Goal: Task Accomplishment & Management: Complete application form

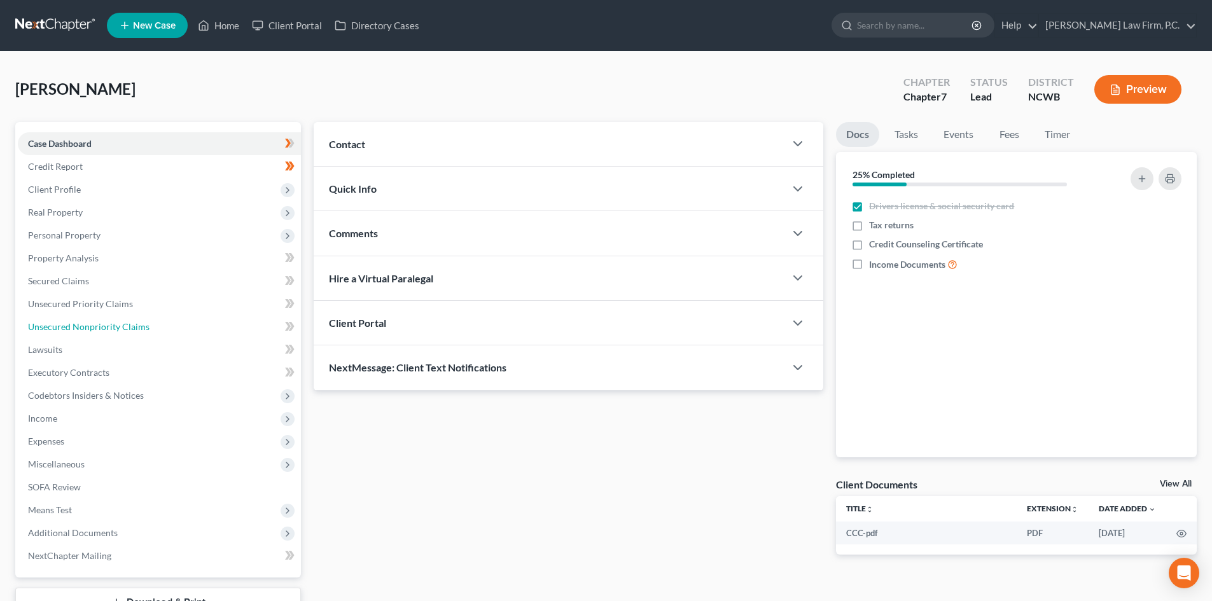
click at [144, 321] on span "Unsecured Nonpriority Claims" at bounding box center [89, 326] width 122 height 11
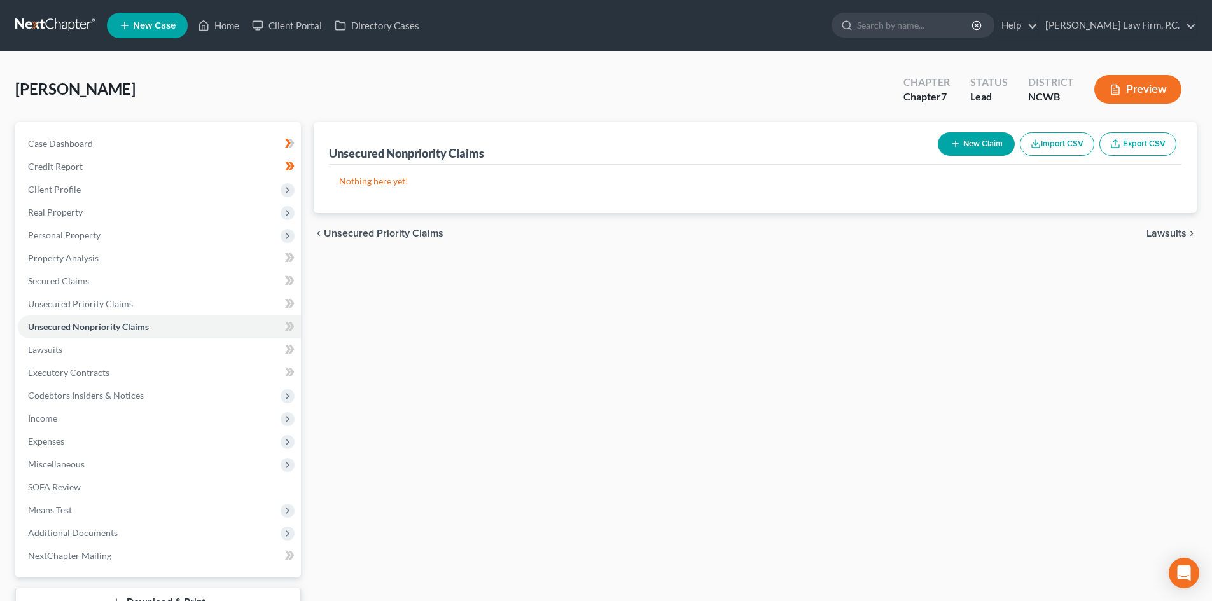
click at [960, 149] on button "New Claim" at bounding box center [976, 144] width 77 height 24
select select "0"
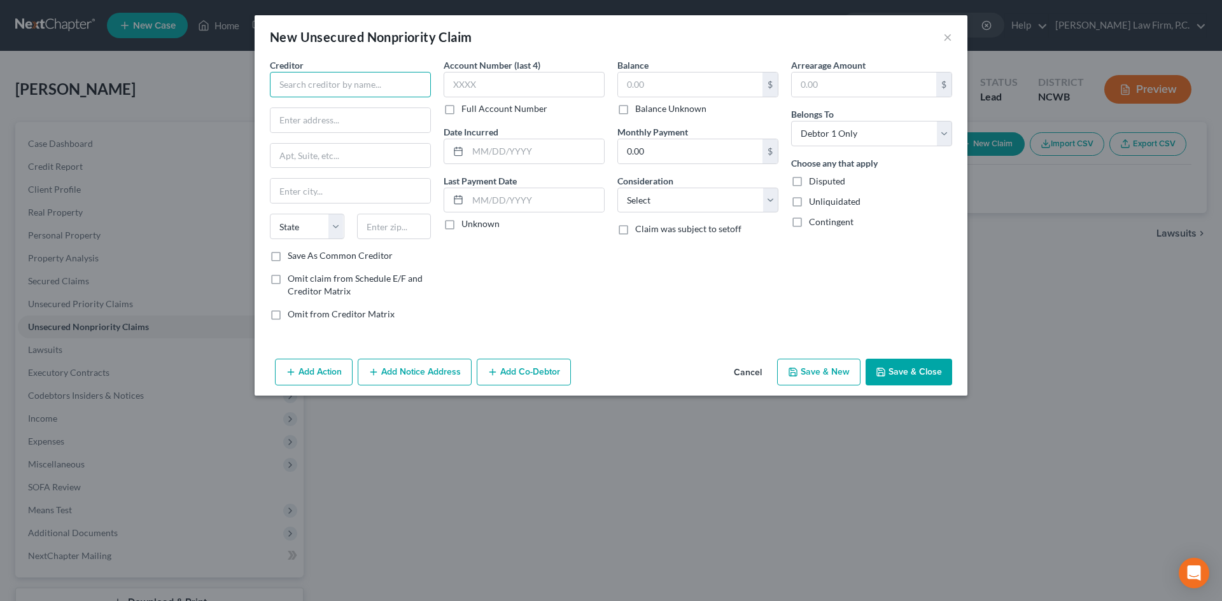
click at [368, 88] on input "text" at bounding box center [350, 84] width 161 height 25
type input "Emory [GEOGRAPHIC_DATA]"
click at [746, 371] on button "Cancel" at bounding box center [748, 372] width 48 height 25
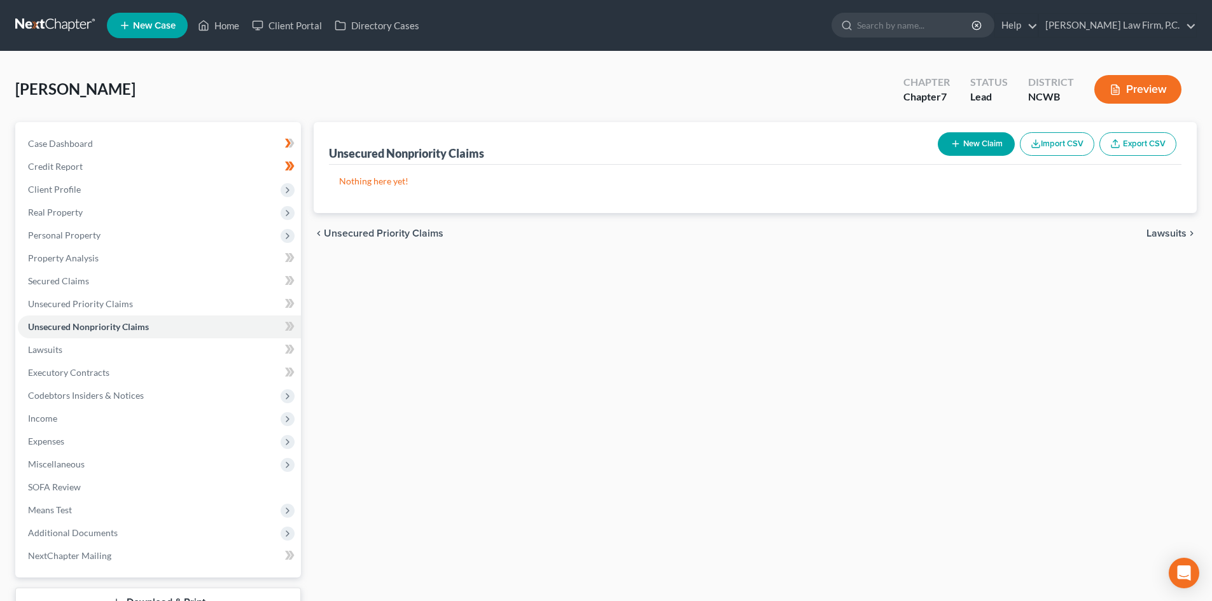
click at [969, 141] on button "New Claim" at bounding box center [976, 144] width 77 height 24
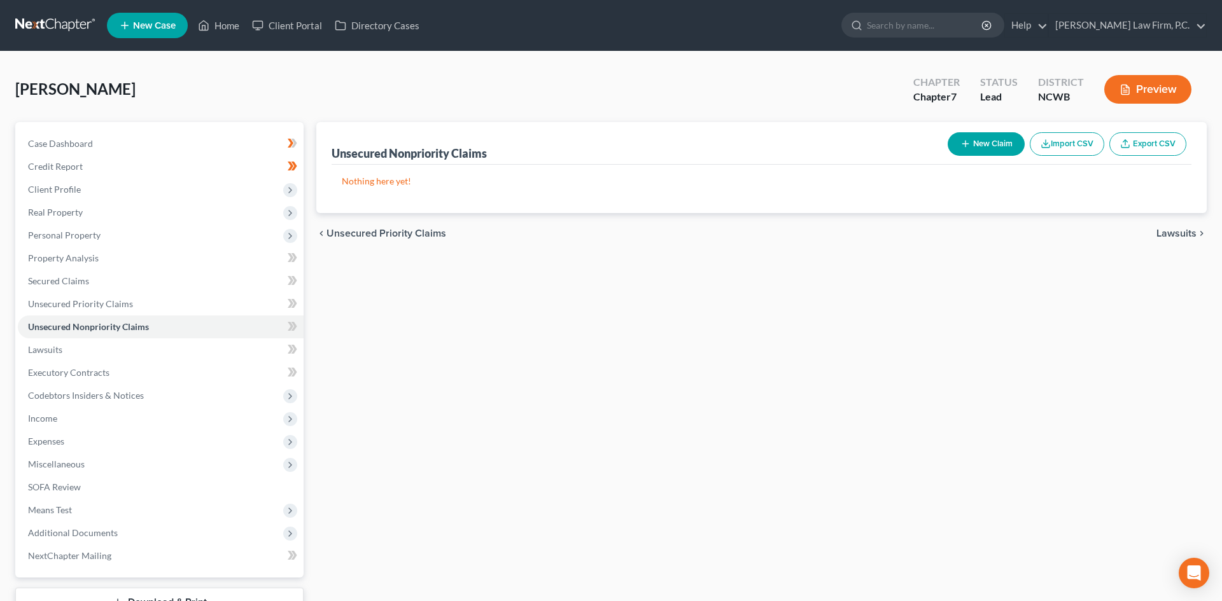
select select "0"
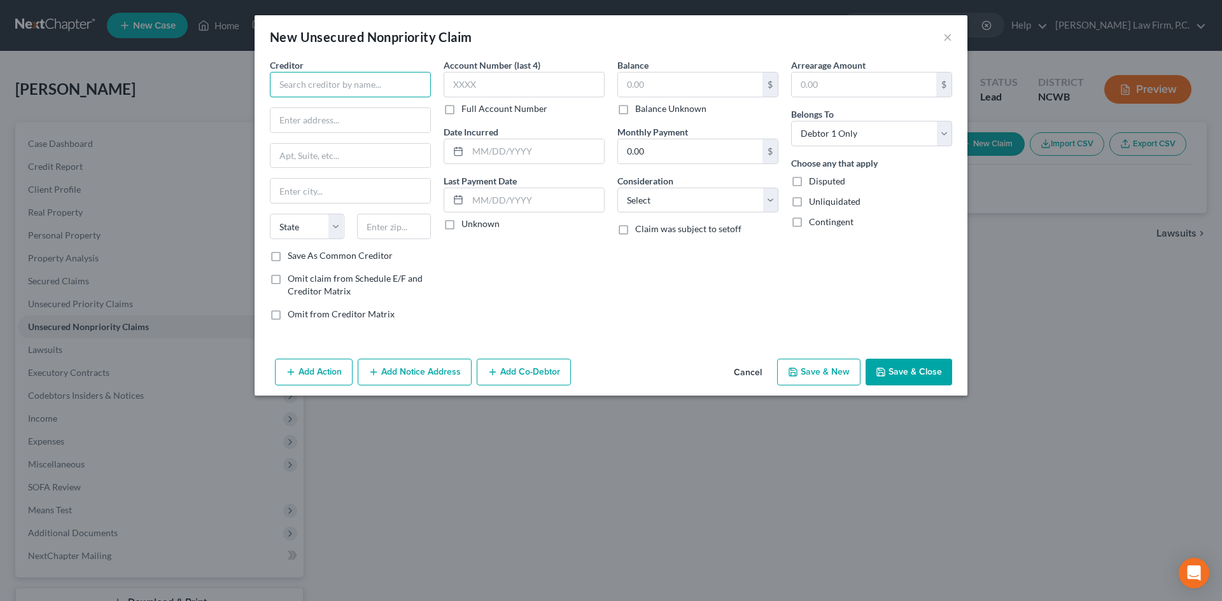
click at [284, 87] on input "text" at bounding box center [350, 84] width 161 height 25
type input "Emory [GEOGRAPHIC_DATA]"
type input "ATTN: Bankruptcy"
click at [325, 155] on input "text" at bounding box center [350, 156] width 160 height 24
type input "[STREET_ADDRESS]"
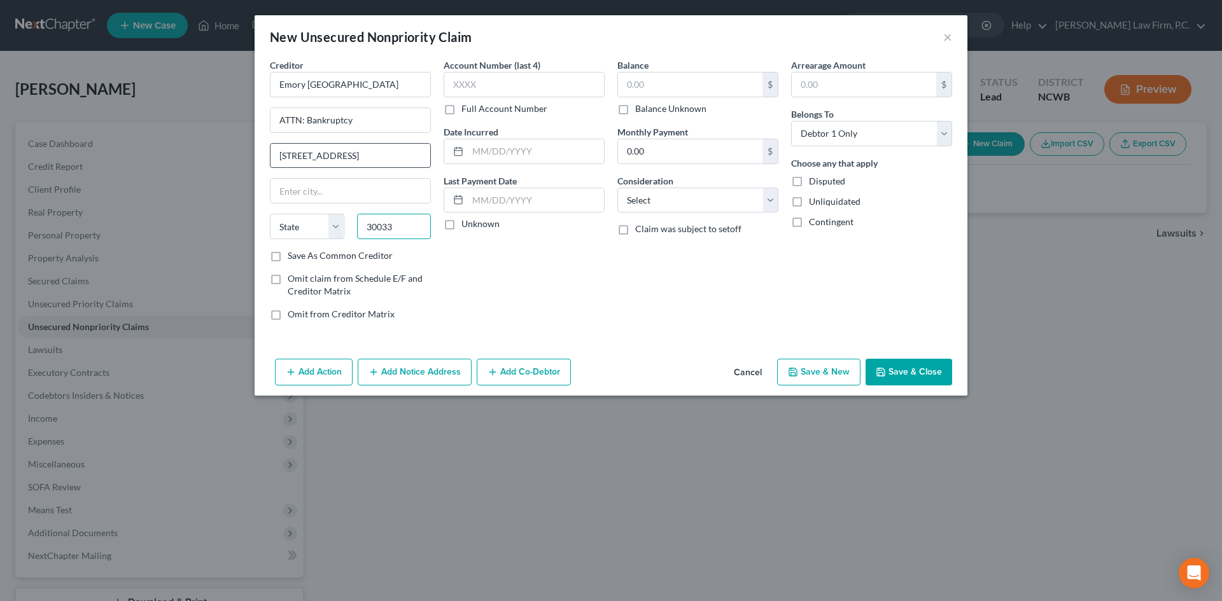
type input "30033"
type input "Decatur"
select select "10"
click at [676, 207] on select "Select Cable / Satellite Services Collection Agency Credit Card Debt Debt Couns…" at bounding box center [697, 200] width 161 height 25
select select "9"
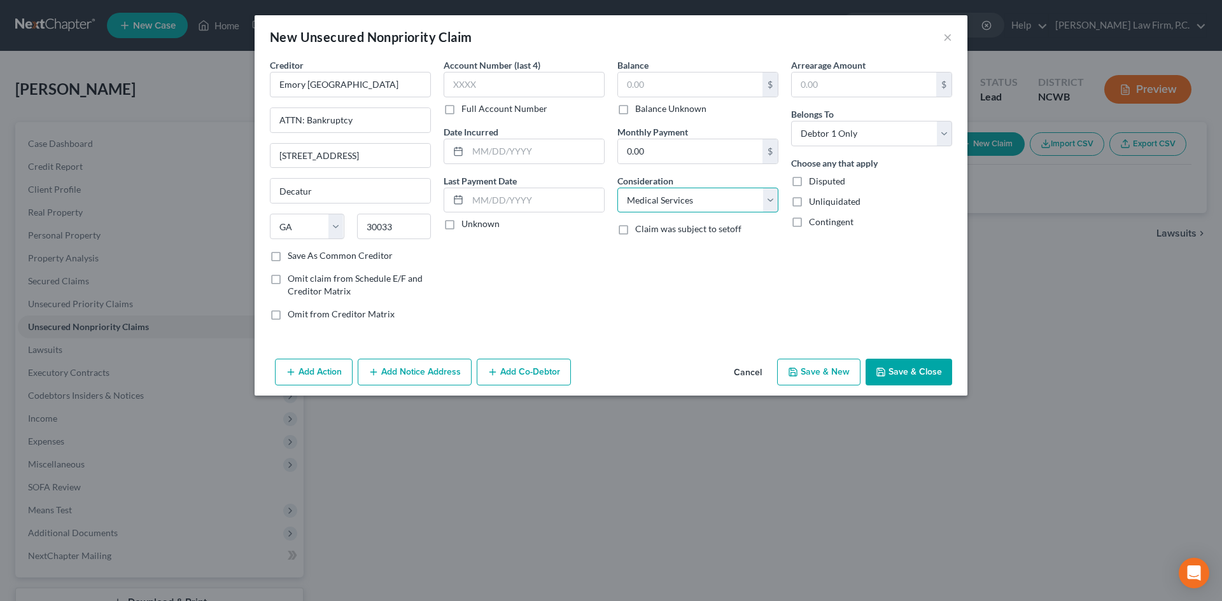
click at [617, 188] on select "Select Cable / Satellite Services Collection Agency Credit Card Debt Debt Couns…" at bounding box center [697, 200] width 161 height 25
click at [660, 83] on input "text" at bounding box center [690, 85] width 144 height 24
type input "516.00"
click at [496, 82] on input "text" at bounding box center [524, 84] width 161 height 25
type input "0559"
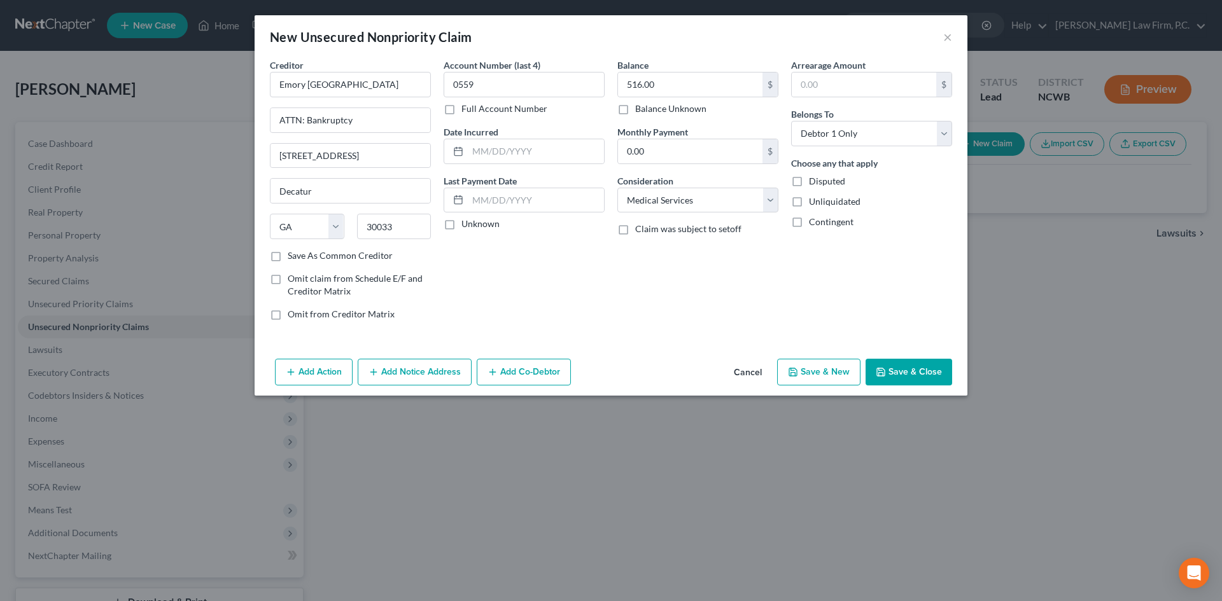
click at [391, 372] on button "Add Notice Address" at bounding box center [415, 372] width 114 height 27
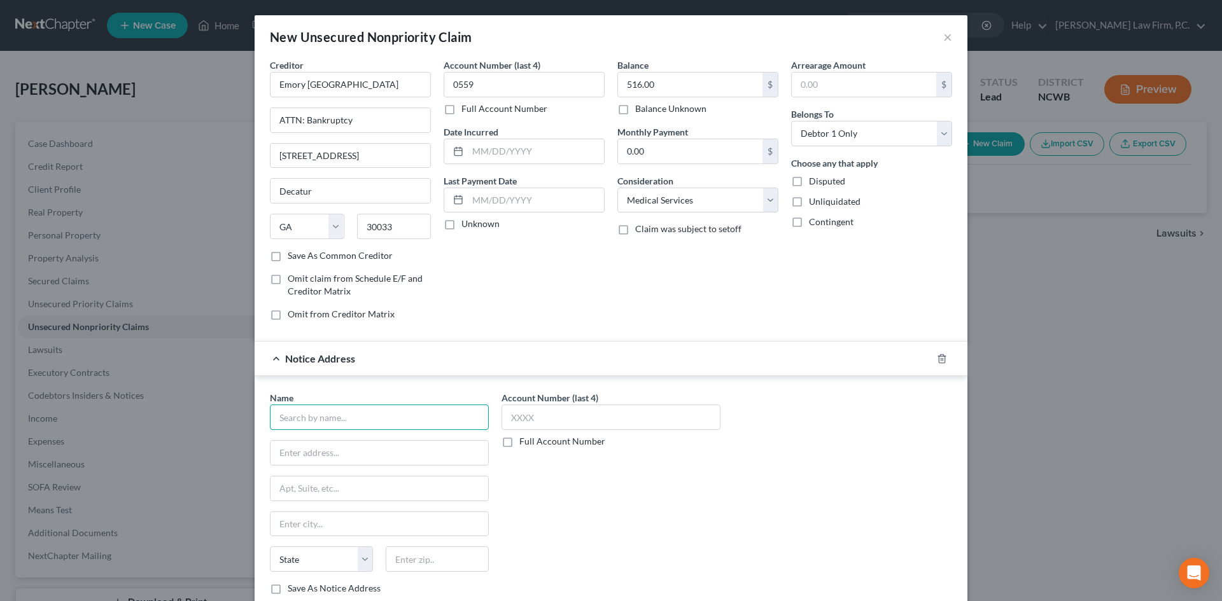
click at [313, 421] on input "text" at bounding box center [379, 417] width 219 height 25
click at [340, 433] on div "Medical Revenue Service" at bounding box center [346, 439] width 132 height 13
type input "Medical Revenue Service"
type input "[STREET_ADDRESS]"
type input "[GEOGRAPHIC_DATA]"
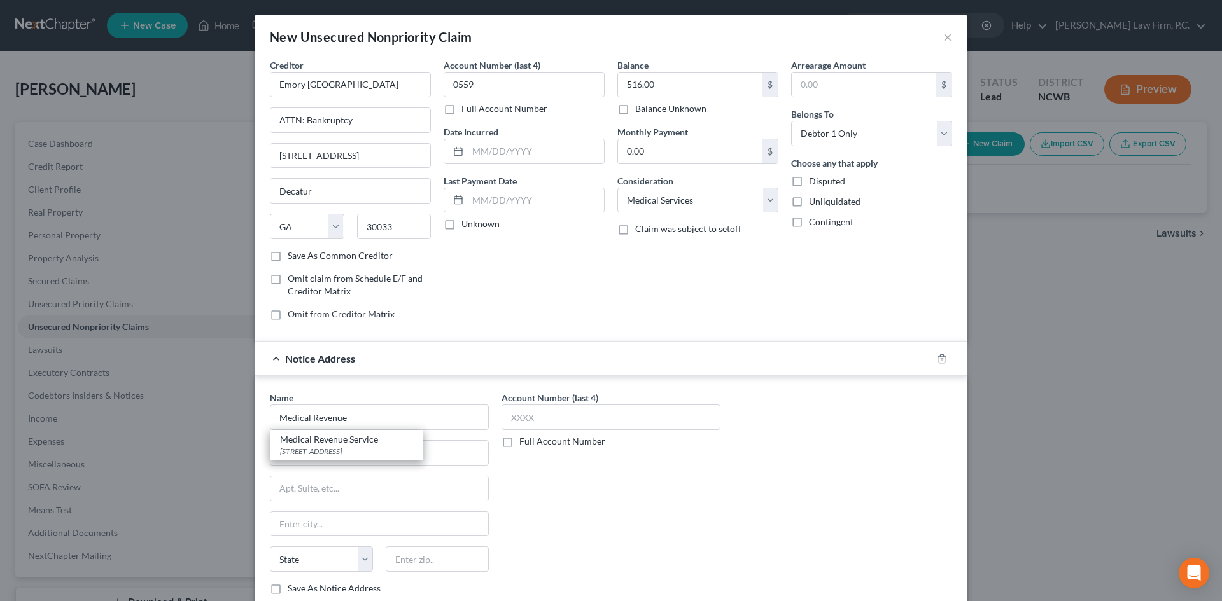
select select "9"
type input "32901"
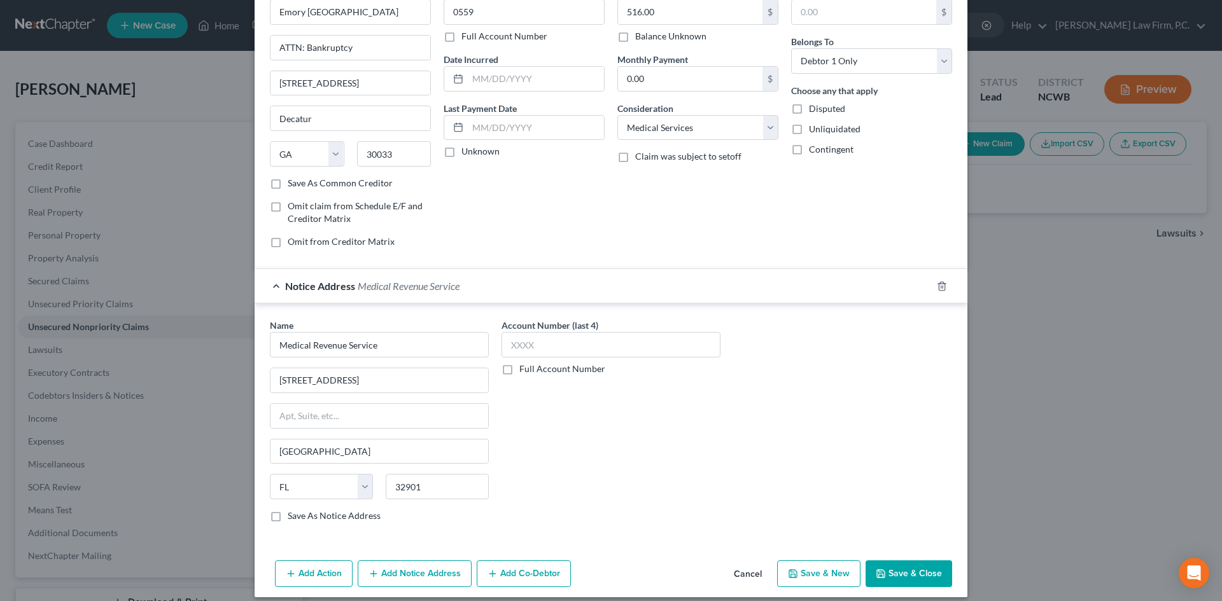
scroll to position [84, 0]
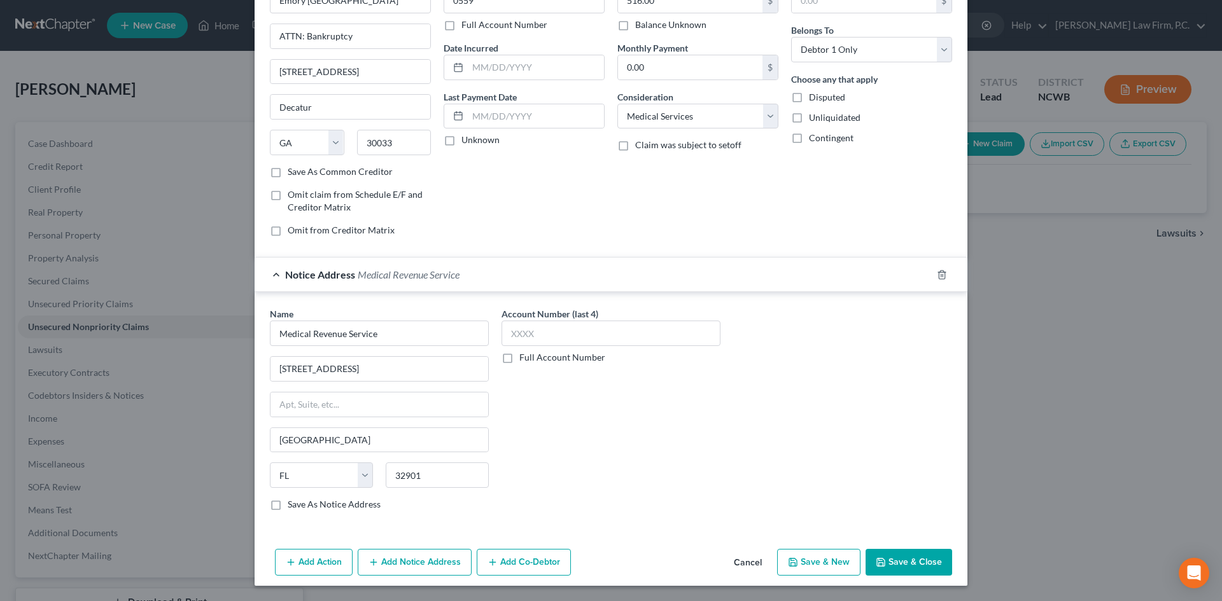
click at [818, 557] on button "Save & New" at bounding box center [818, 562] width 83 height 27
select select "0"
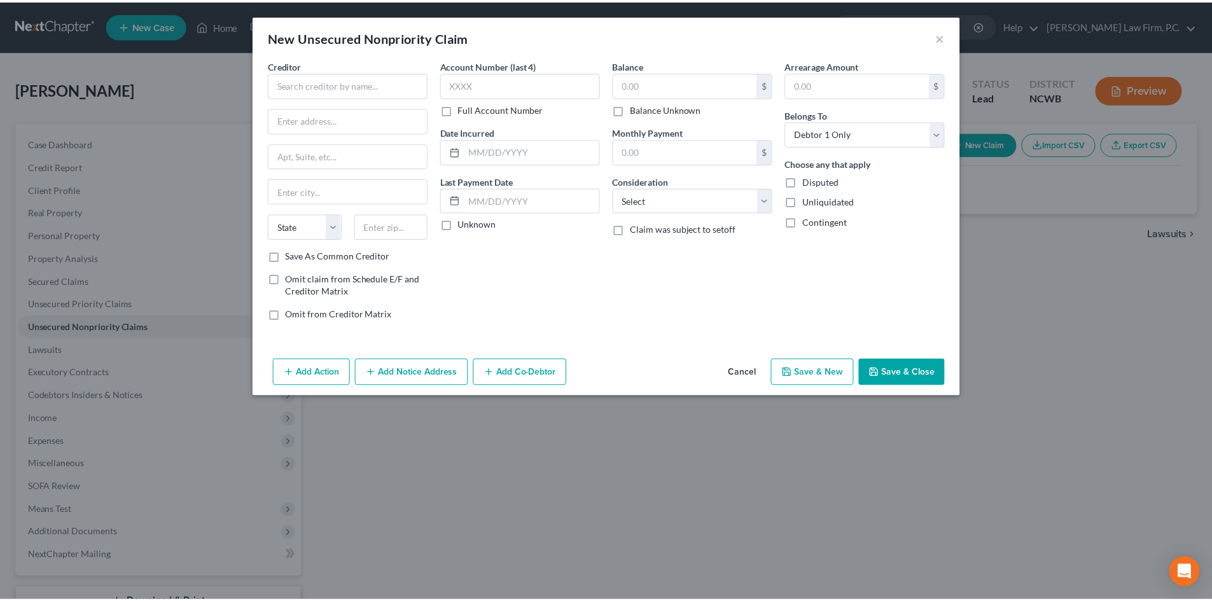
scroll to position [0, 0]
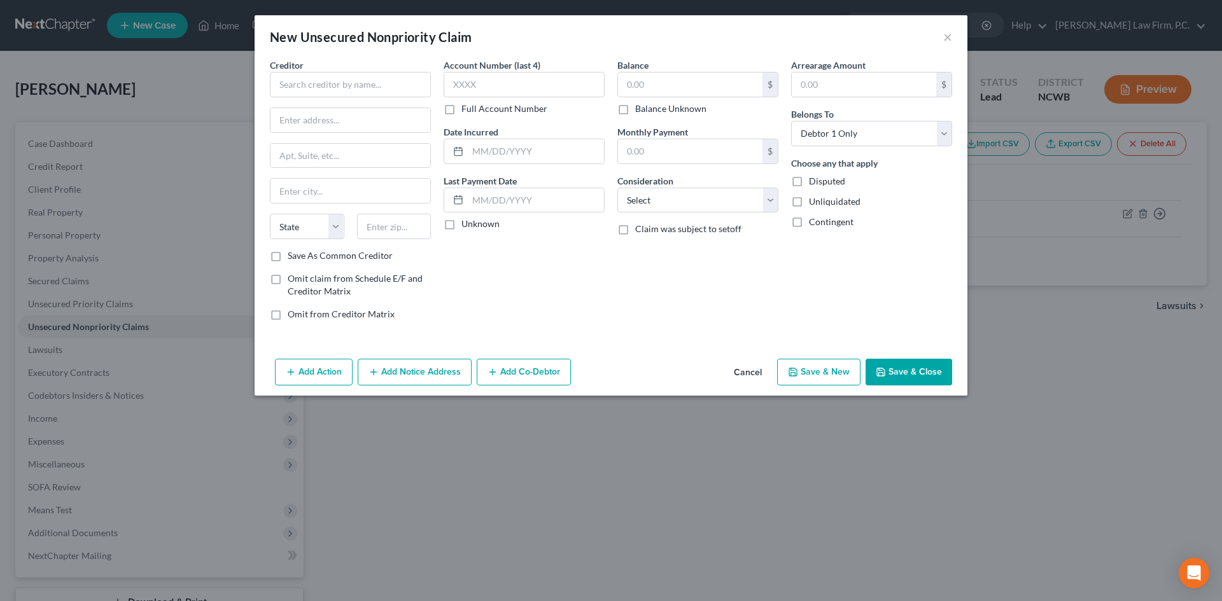
click at [738, 372] on button "Cancel" at bounding box center [748, 372] width 48 height 25
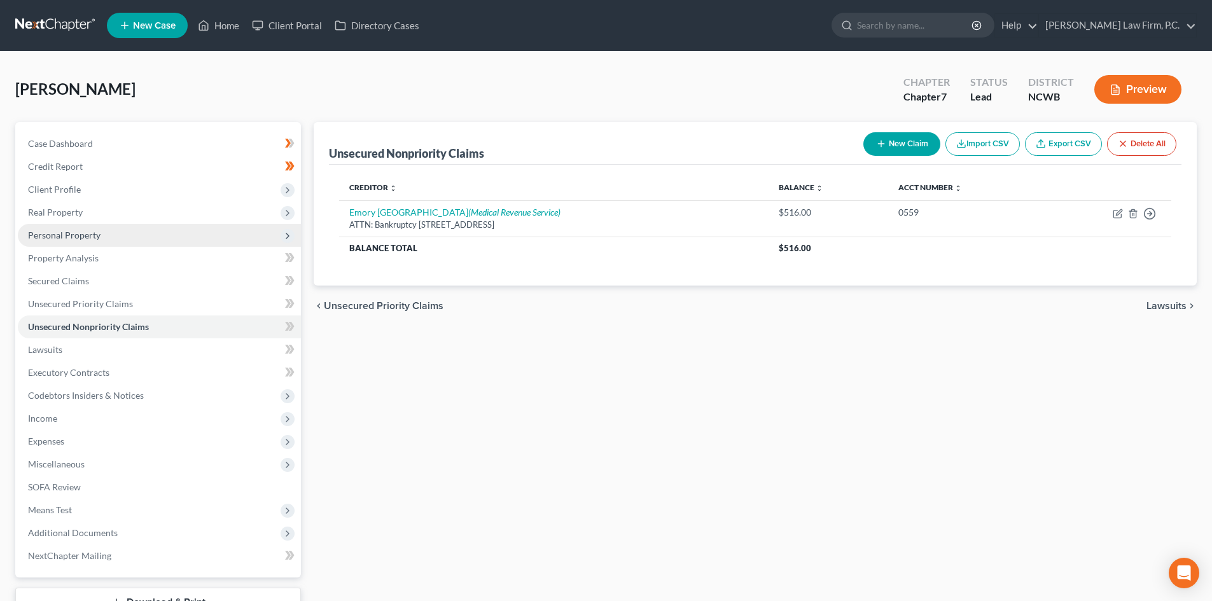
click at [74, 237] on span "Personal Property" at bounding box center [64, 235] width 73 height 11
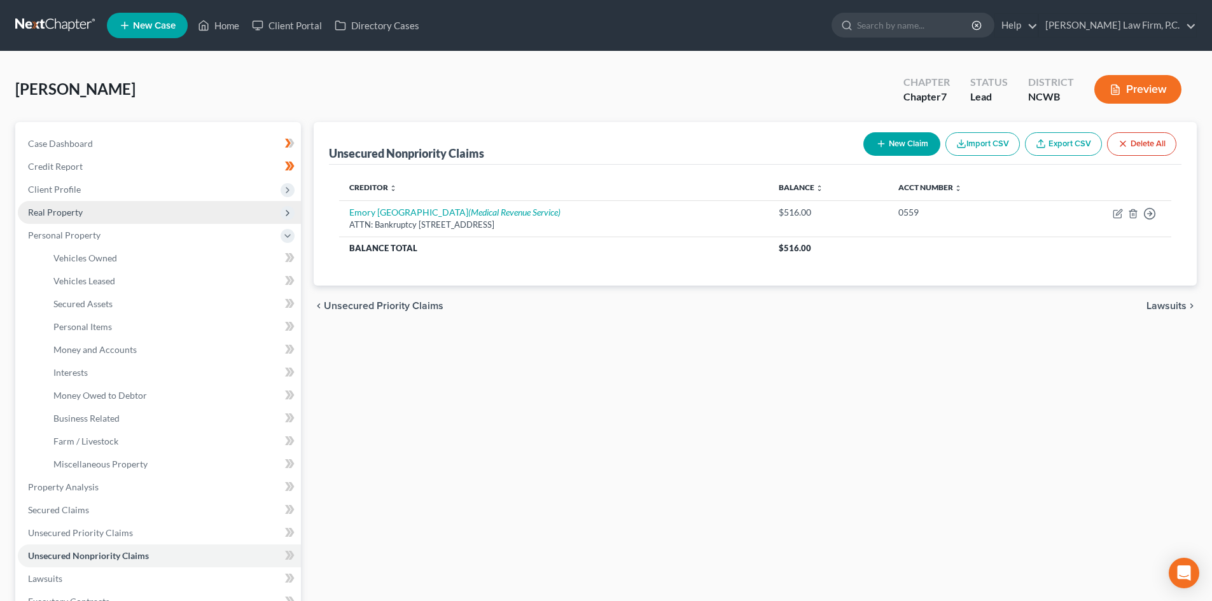
click at [84, 214] on span "Real Property" at bounding box center [159, 212] width 283 height 23
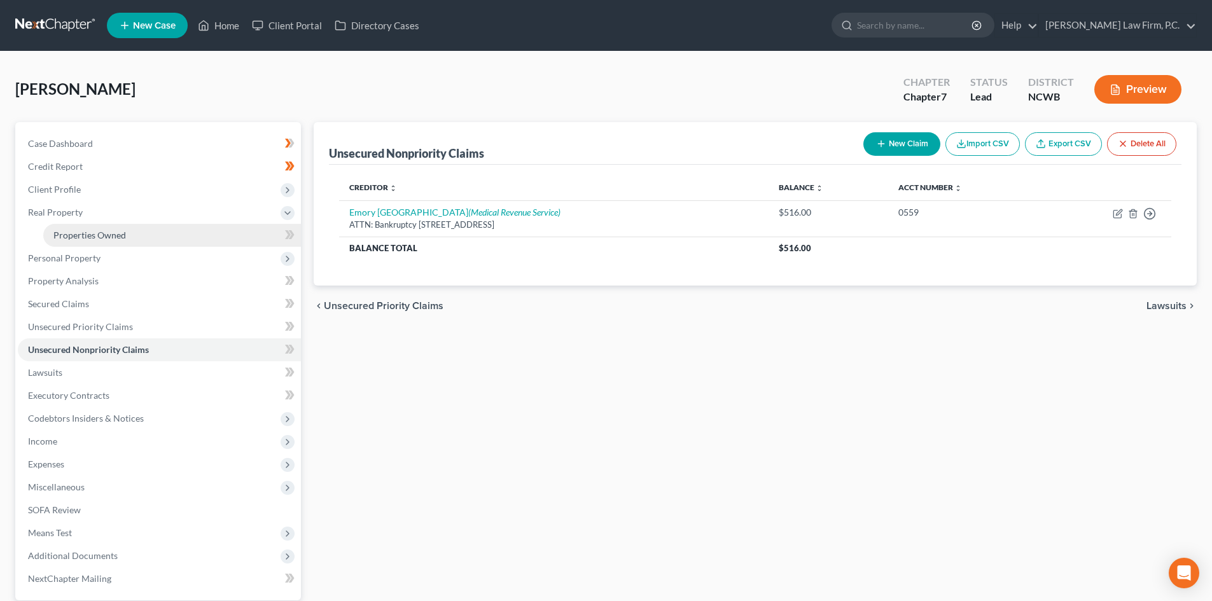
click at [97, 233] on span "Properties Owned" at bounding box center [89, 235] width 73 height 11
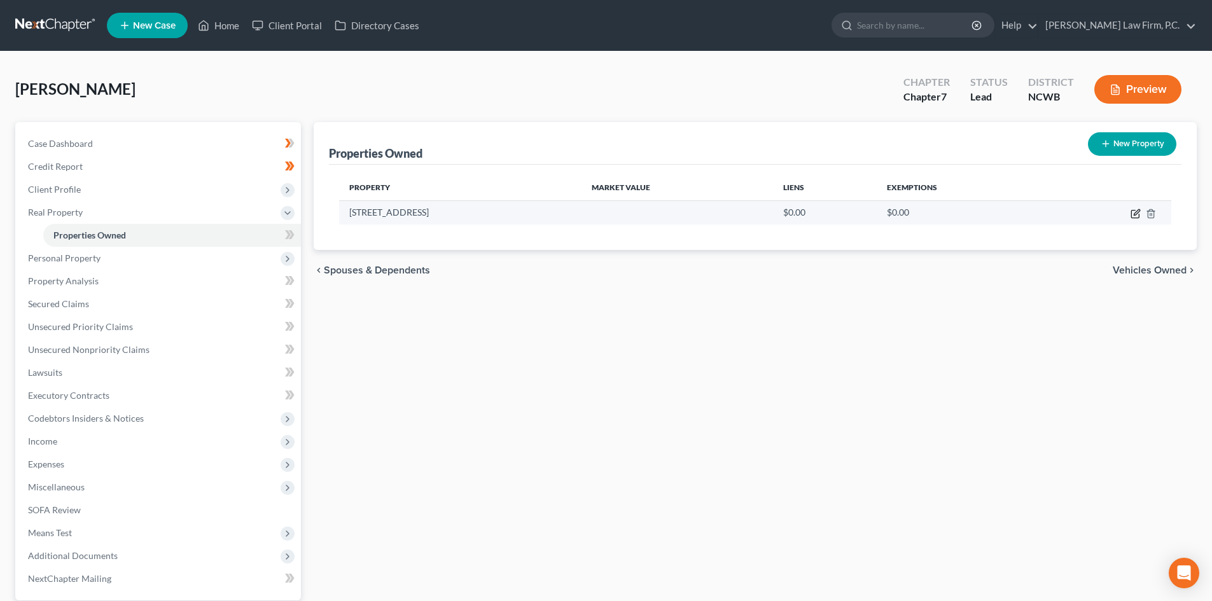
click at [1136, 218] on icon "button" at bounding box center [1135, 215] width 8 height 8
select select "28"
select select "3"
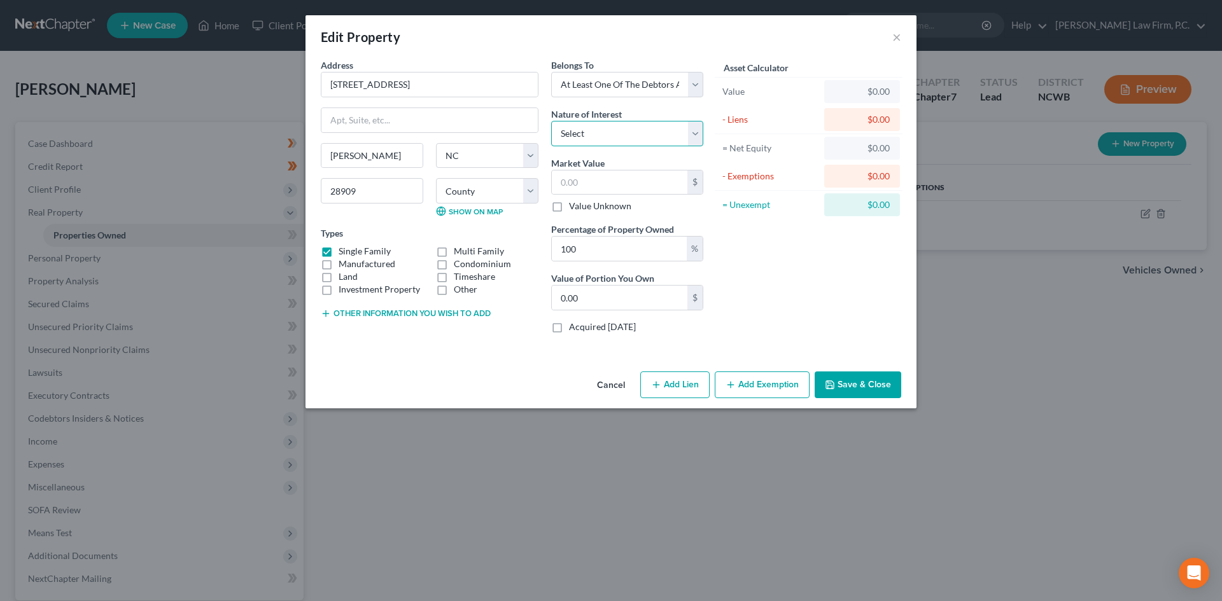
click at [610, 139] on select "Select Fee Simple Joint Tenant Life Estate Equitable Interest Future Interest T…" at bounding box center [627, 133] width 152 height 25
select select "1"
click at [551, 121] on select "Select Fee Simple Joint Tenant Life Estate Equitable Interest Future Interest T…" at bounding box center [627, 133] width 152 height 25
click at [602, 261] on input "100" at bounding box center [619, 249] width 135 height 24
drag, startPoint x: 603, startPoint y: 256, endPoint x: 549, endPoint y: 249, distance: 55.2
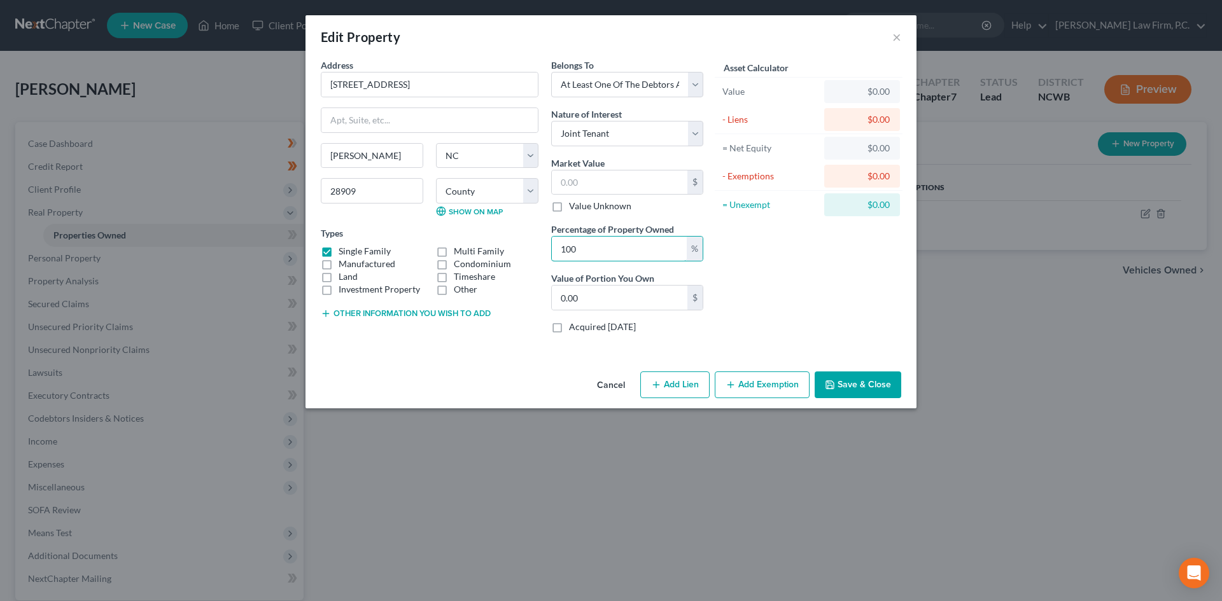
click at [549, 249] on div "Belongs To * Select Debtor 1 Only Debtor 2 Only Debtor 1 And Debtor 2 Only At L…" at bounding box center [627, 201] width 165 height 285
type input "5"
type input "0"
click at [809, 283] on div "Asset Calculator Value $0.00 - Liens $0.00 = Net Equity $0.00 - Exemptions $0.0…" at bounding box center [809, 201] width 198 height 285
click at [601, 251] on input "50" at bounding box center [619, 249] width 135 height 24
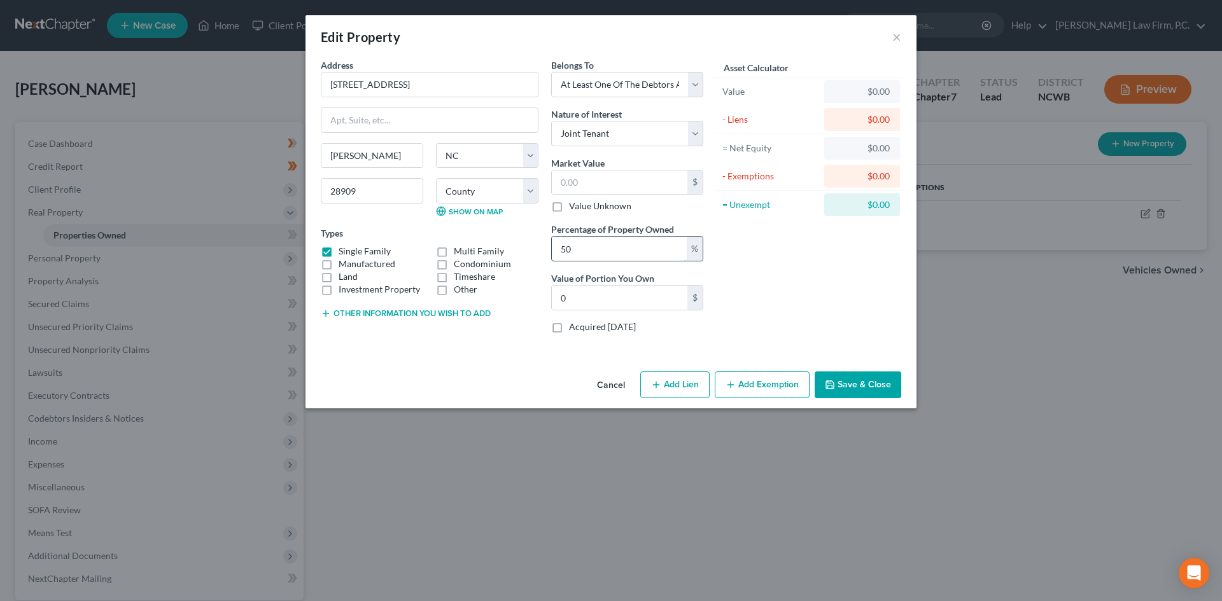
click at [618, 247] on input "50" at bounding box center [619, 249] width 135 height 24
drag, startPoint x: 584, startPoint y: 241, endPoint x: 546, endPoint y: 237, distance: 38.4
click at [546, 237] on div "Belongs To * Select Debtor 1 Only Debtor 2 Only Debtor 1 And Debtor 2 Only At L…" at bounding box center [627, 201] width 165 height 285
type input "100"
click at [853, 375] on button "Save & Close" at bounding box center [858, 385] width 87 height 27
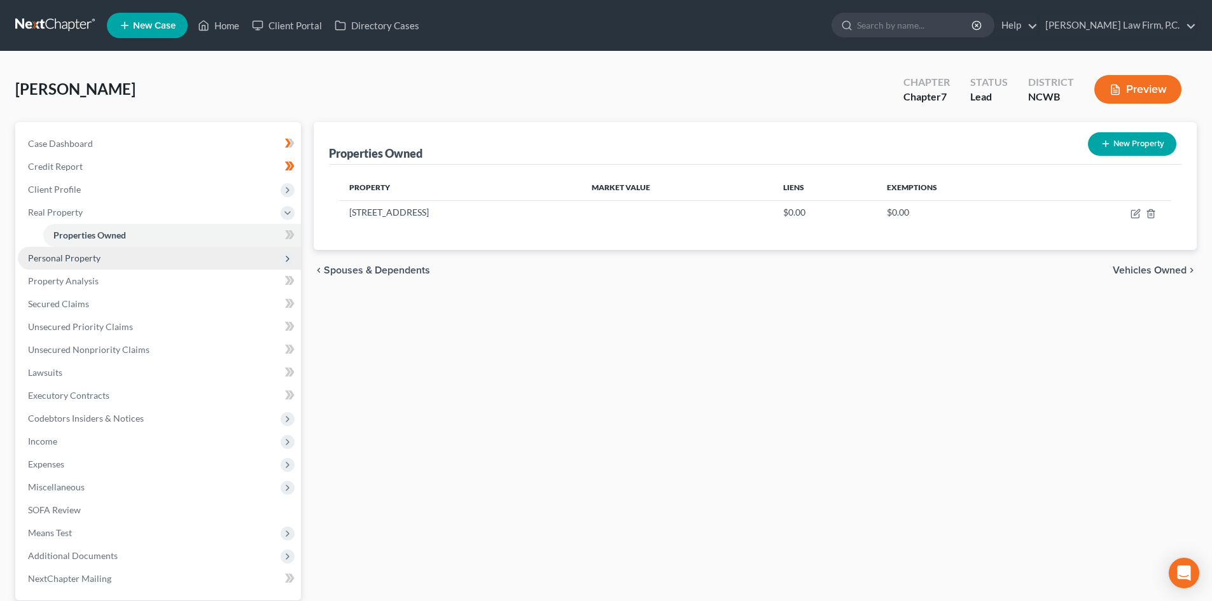
click at [84, 262] on span "Personal Property" at bounding box center [64, 258] width 73 height 11
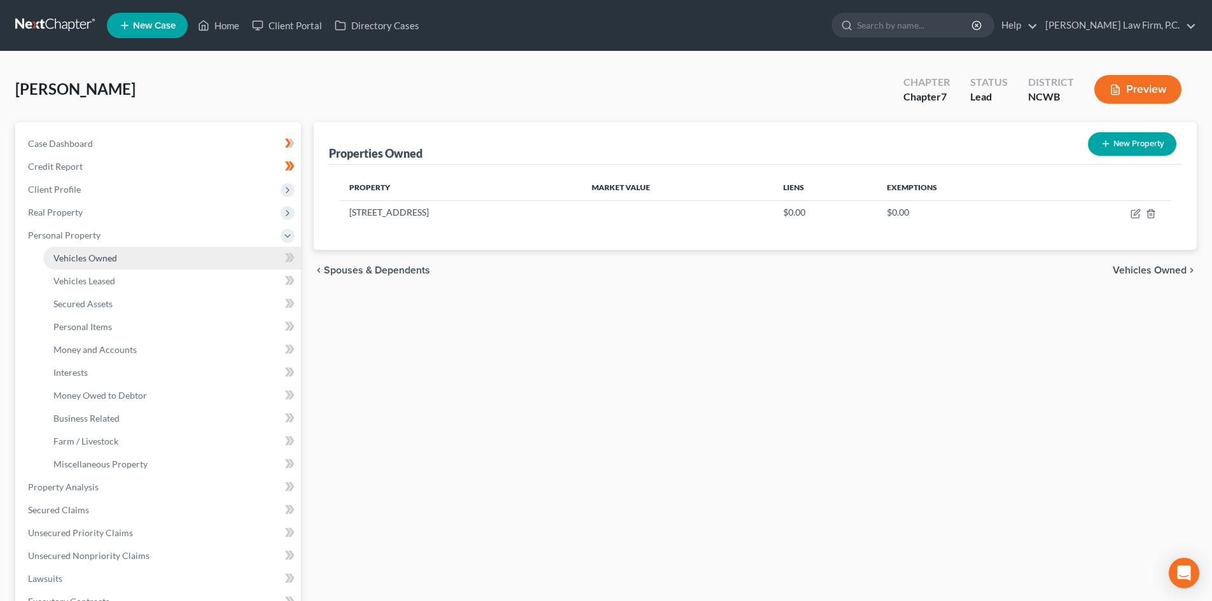
click at [101, 263] on span "Vehicles Owned" at bounding box center [85, 258] width 64 height 11
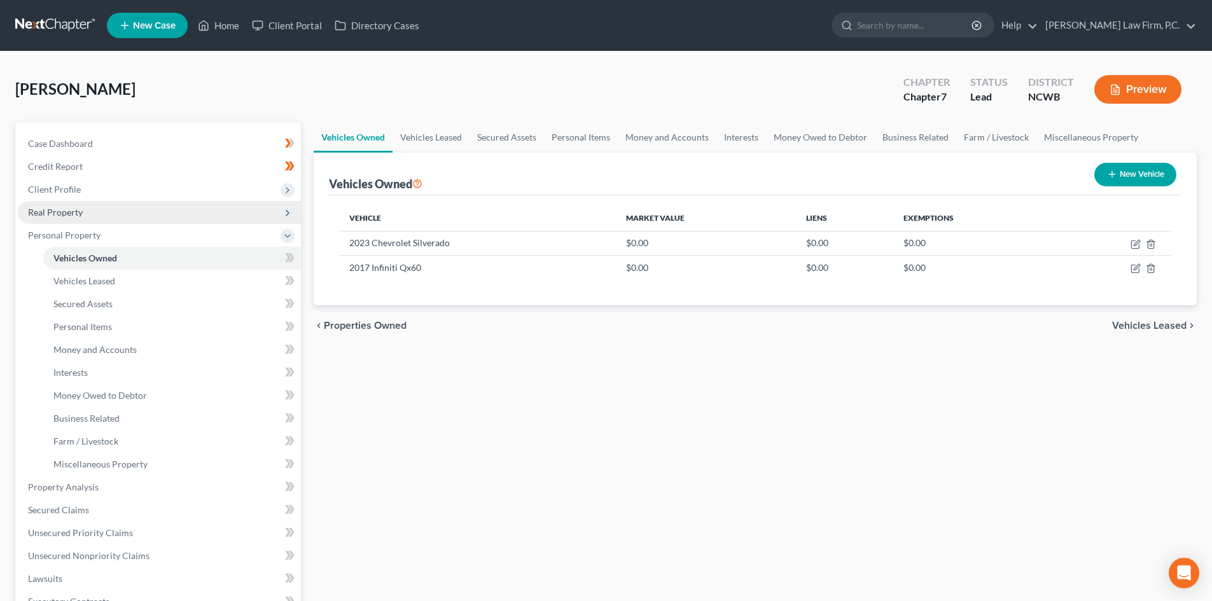
click at [90, 213] on span "Real Property" at bounding box center [159, 212] width 283 height 23
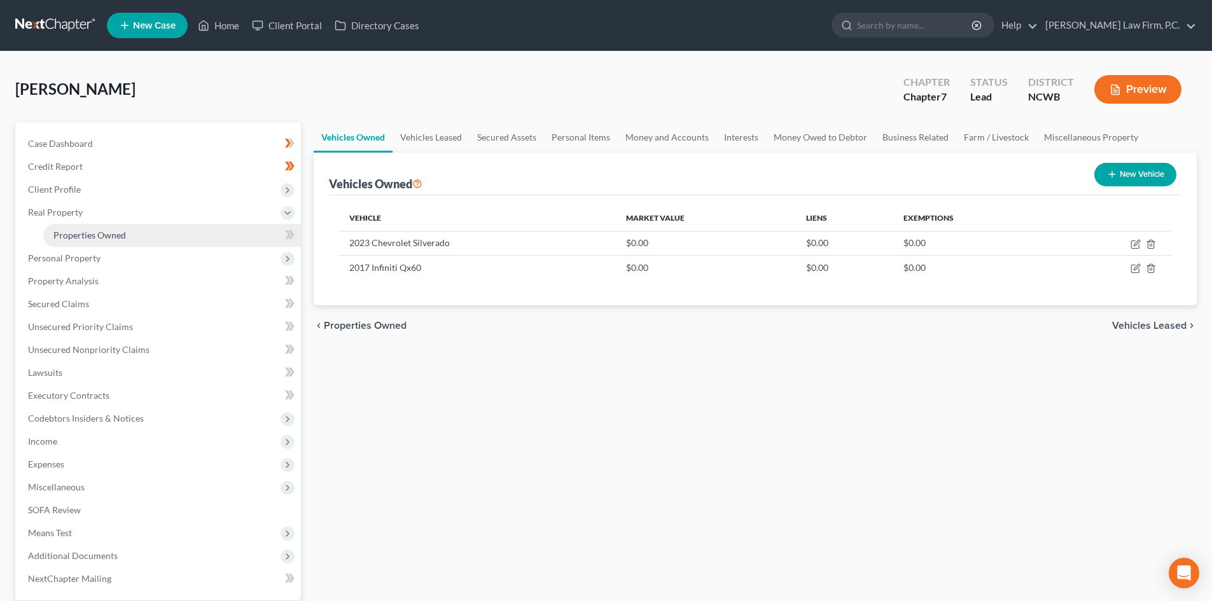
click at [110, 230] on span "Properties Owned" at bounding box center [89, 235] width 73 height 11
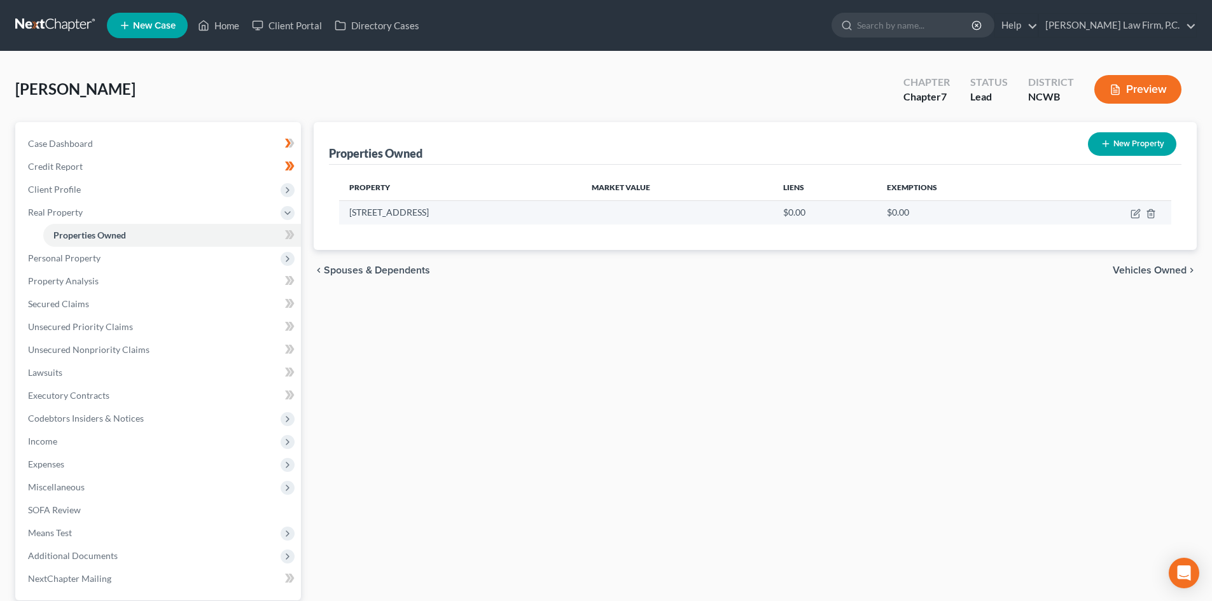
click at [409, 212] on td "[STREET_ADDRESS]" at bounding box center [460, 212] width 242 height 24
click at [131, 302] on link "Secured Claims" at bounding box center [159, 304] width 283 height 23
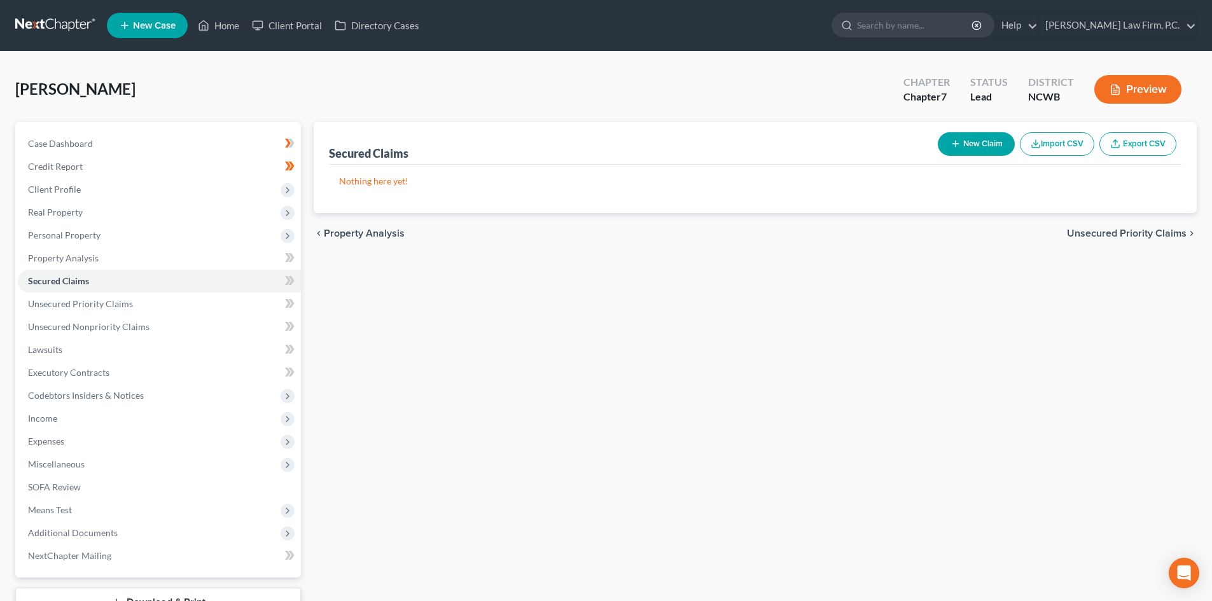
click at [360, 73] on div "[PERSON_NAME] Upgraded Chapter Chapter 7 Status Lead District [GEOGRAPHIC_DATA]…" at bounding box center [606, 94] width 1182 height 55
click at [52, 231] on span "Personal Property" at bounding box center [64, 235] width 73 height 11
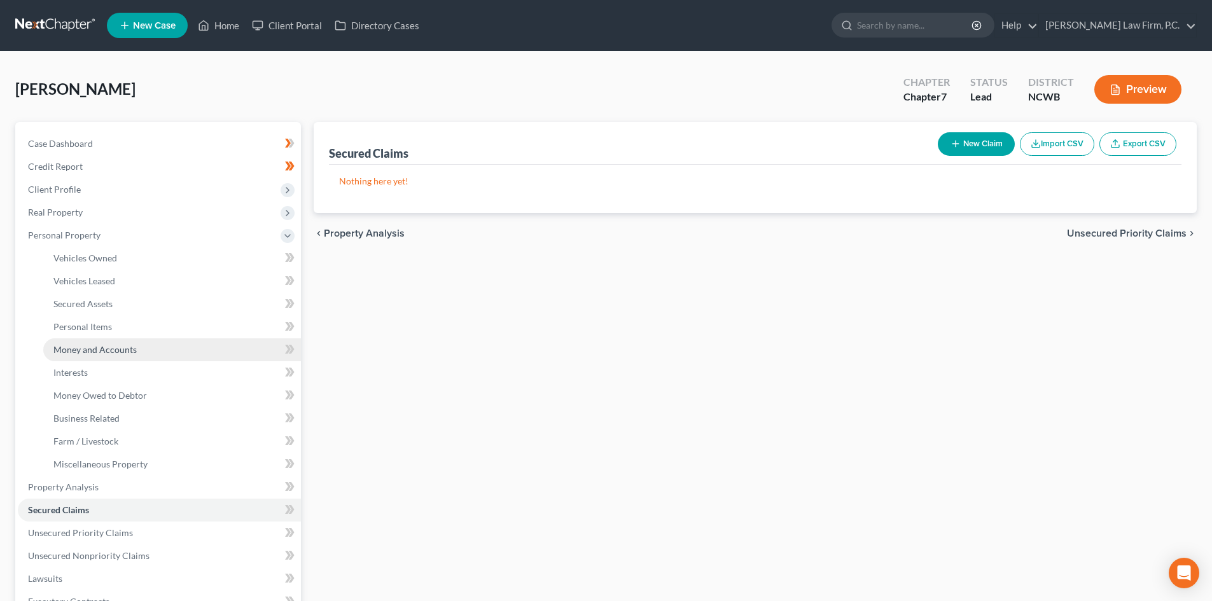
click at [111, 351] on span "Money and Accounts" at bounding box center [94, 349] width 83 height 11
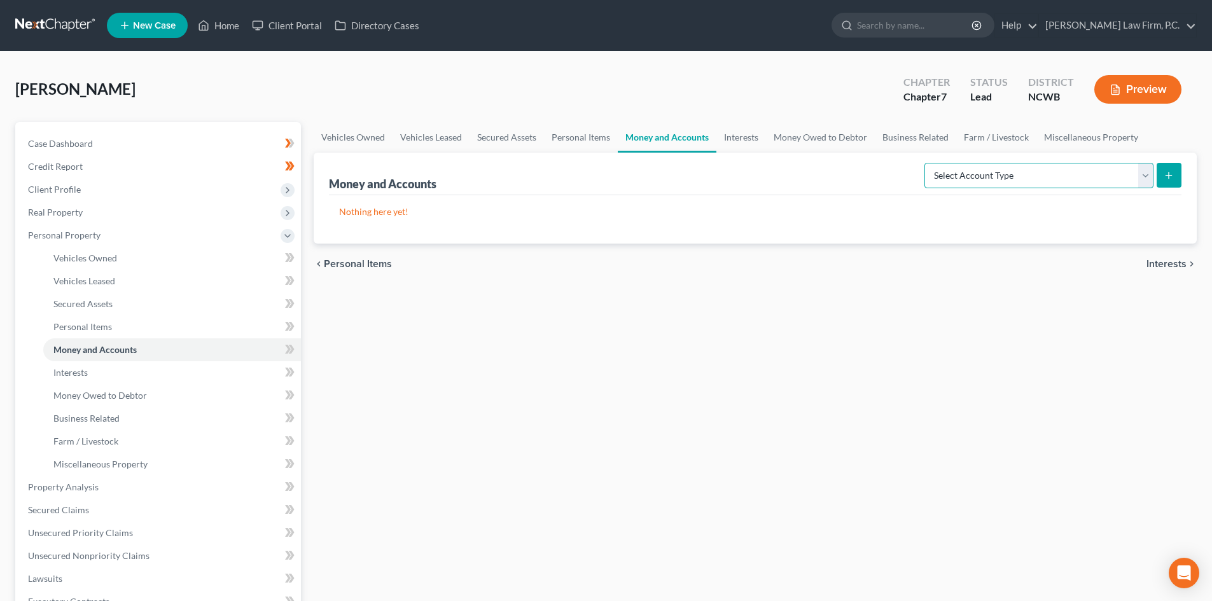
click at [1051, 176] on select "Select Account Type Brokerage Cash on Hand Certificates of Deposit Checking Acc…" at bounding box center [1039, 175] width 229 height 25
click at [97, 326] on span "Personal Items" at bounding box center [82, 326] width 59 height 11
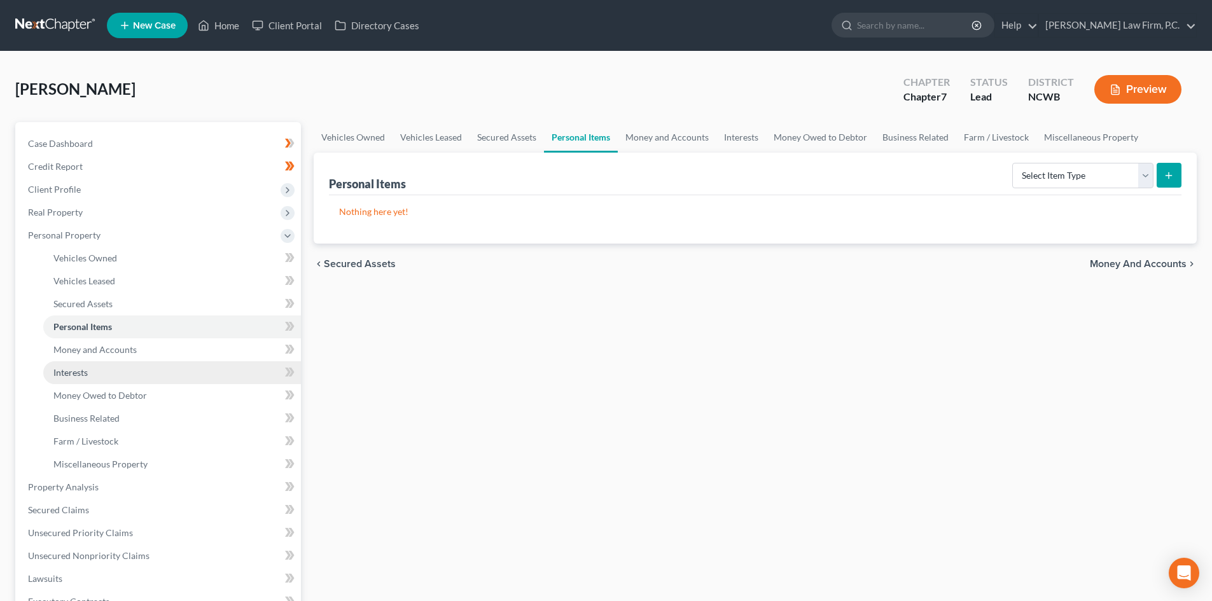
click at [91, 367] on link "Interests" at bounding box center [172, 372] width 258 height 23
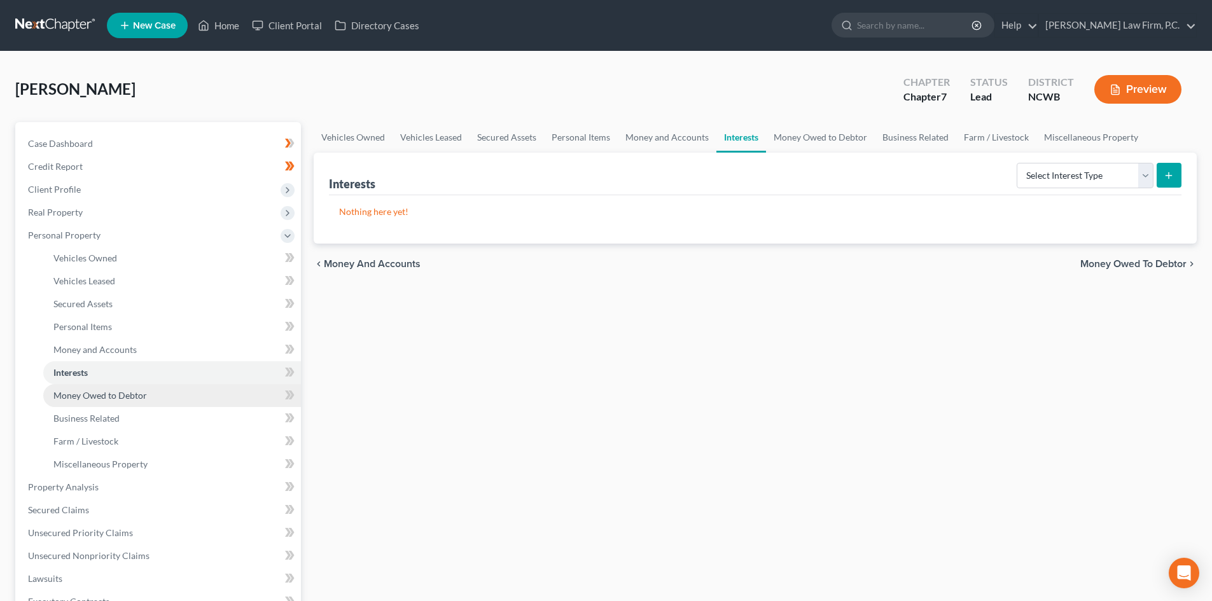
click at [86, 397] on span "Money Owed to Debtor" at bounding box center [100, 395] width 94 height 11
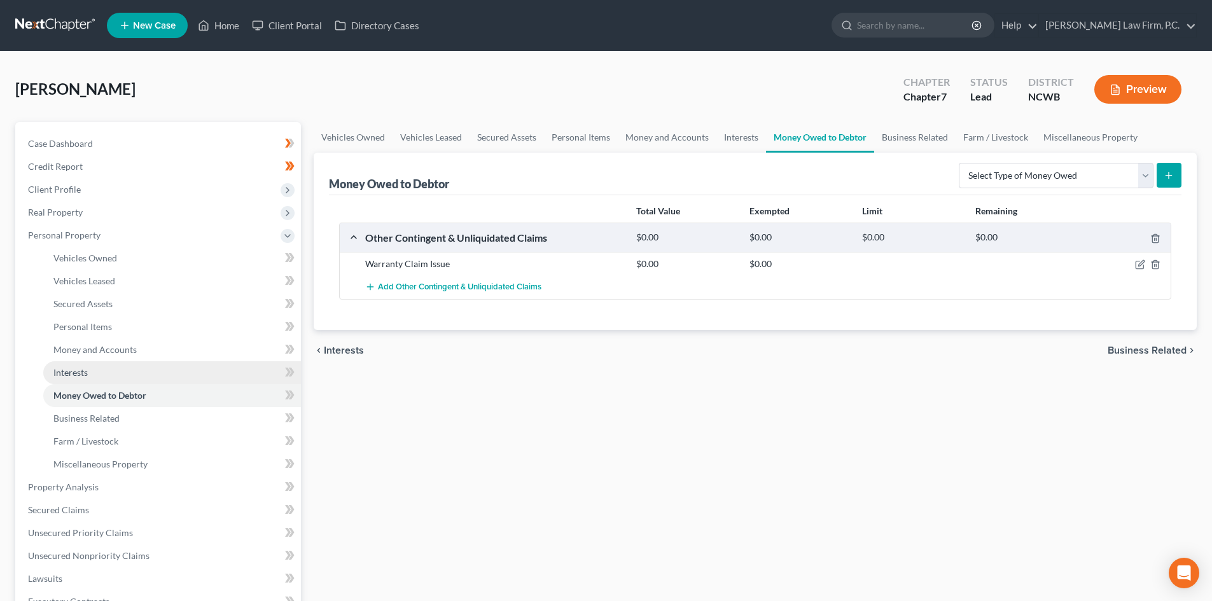
click at [157, 367] on link "Interests" at bounding box center [172, 372] width 258 height 23
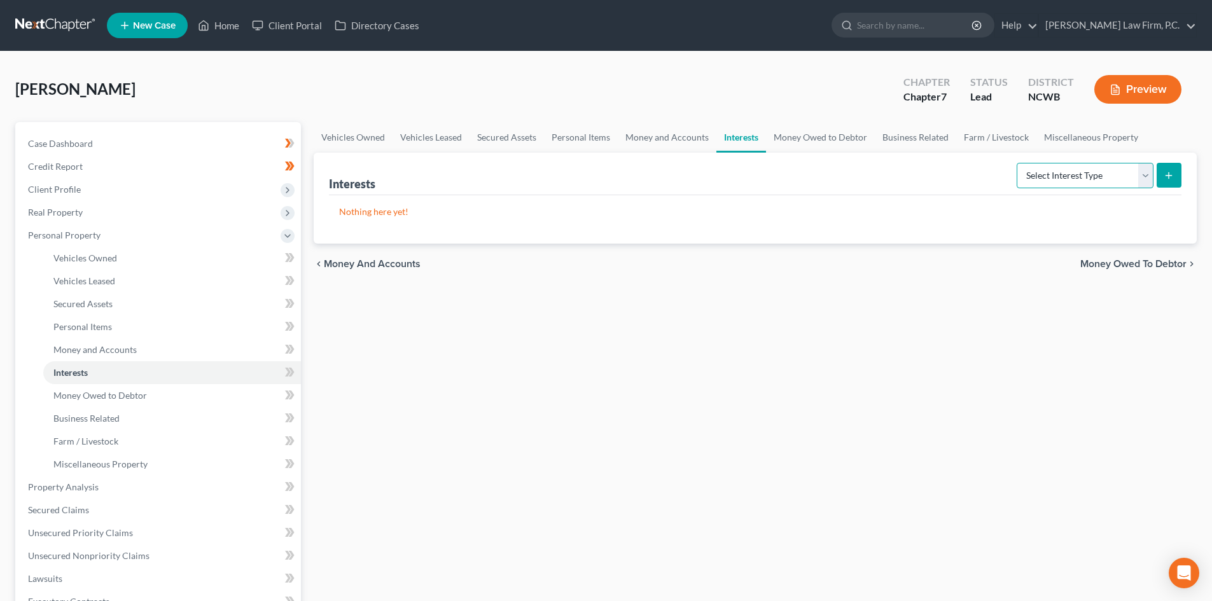
click at [1149, 178] on select "Select Interest Type 401K Annuity Bond Education IRA Government Bond Government…" at bounding box center [1085, 175] width 137 height 25
select select "401k"
click at [1018, 163] on select "Select Interest Type 401K Annuity Bond Education IRA Government Bond Government…" at bounding box center [1085, 175] width 137 height 25
click at [1167, 186] on button "submit" at bounding box center [1169, 175] width 25 height 25
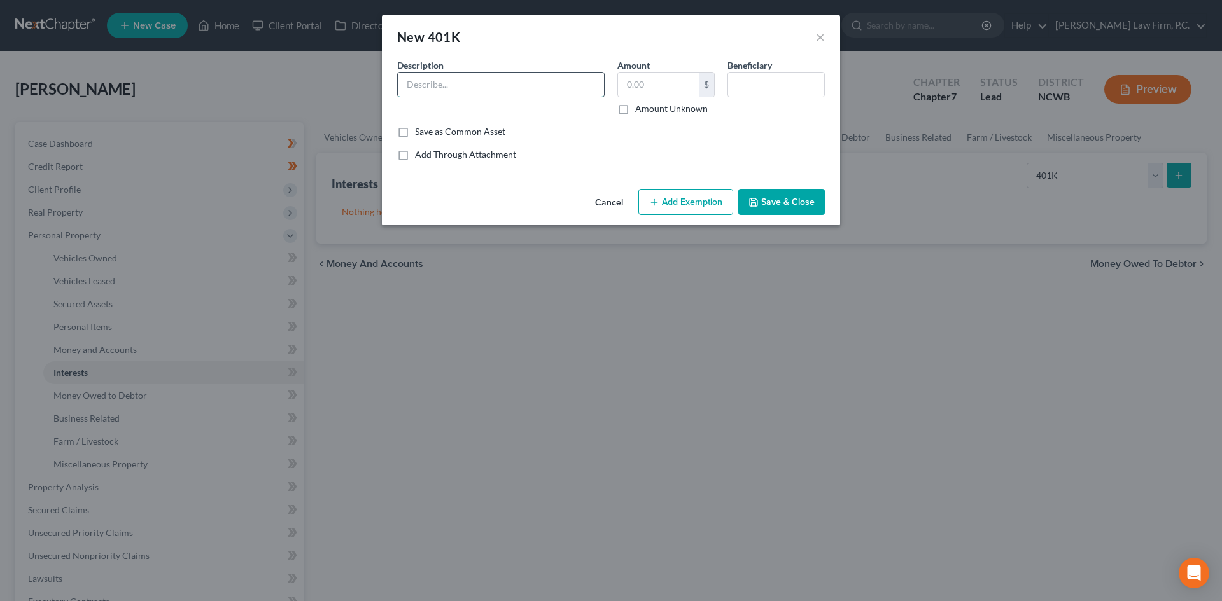
click at [484, 86] on input "text" at bounding box center [501, 85] width 206 height 24
type input "NE [US_STATE] Health System, Inc."
type input "8,774.85"
click at [542, 81] on input "NE [US_STATE] Health System, Inc." at bounding box center [501, 85] width 206 height 24
type input "NE [US_STATE] Health System, Inc. 401(k)"
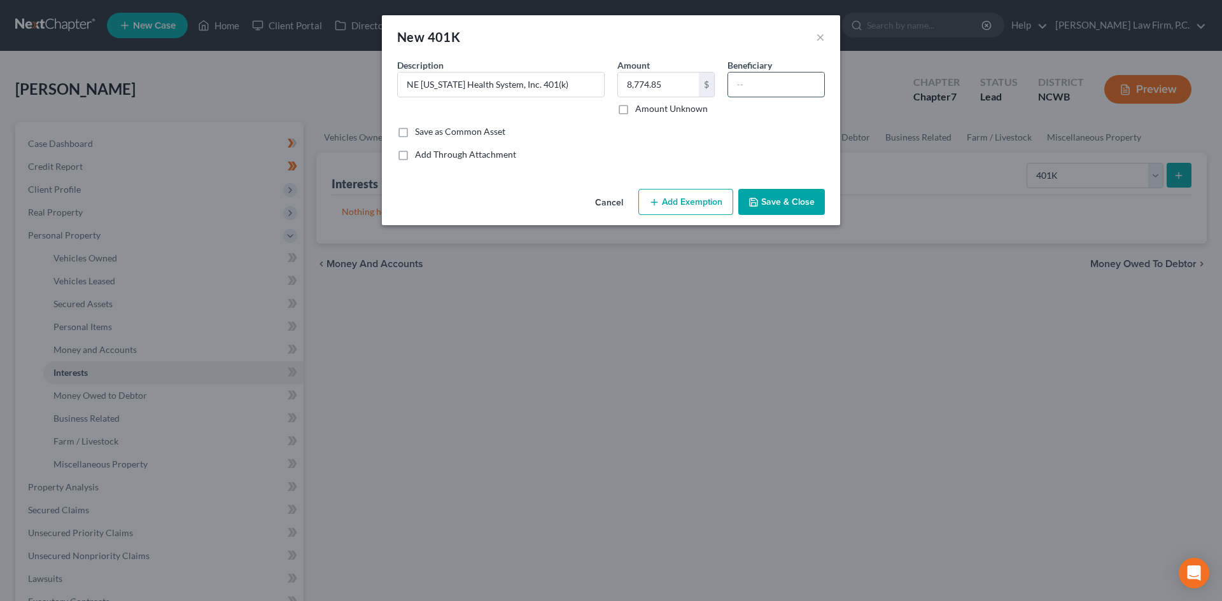
click at [784, 82] on input "text" at bounding box center [776, 85] width 96 height 24
type input "Children"
click at [796, 193] on button "Save & Close" at bounding box center [781, 202] width 87 height 27
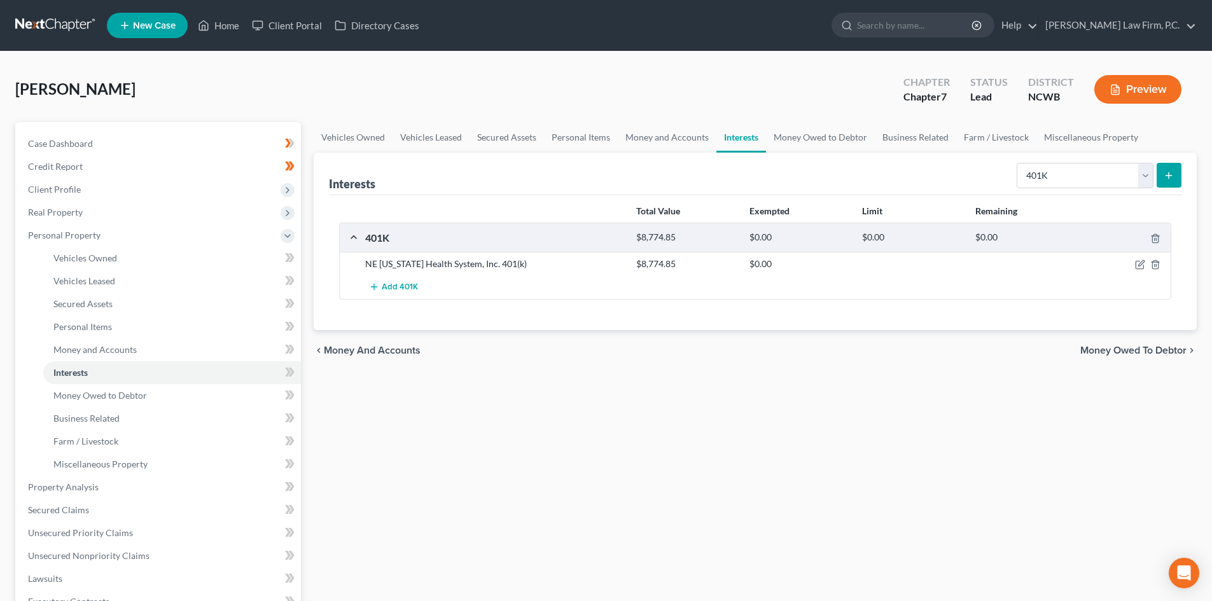
click at [379, 407] on div "Vehicles Owned Vehicles Leased Secured Assets Personal Items Money and Accounts…" at bounding box center [755, 501] width 896 height 758
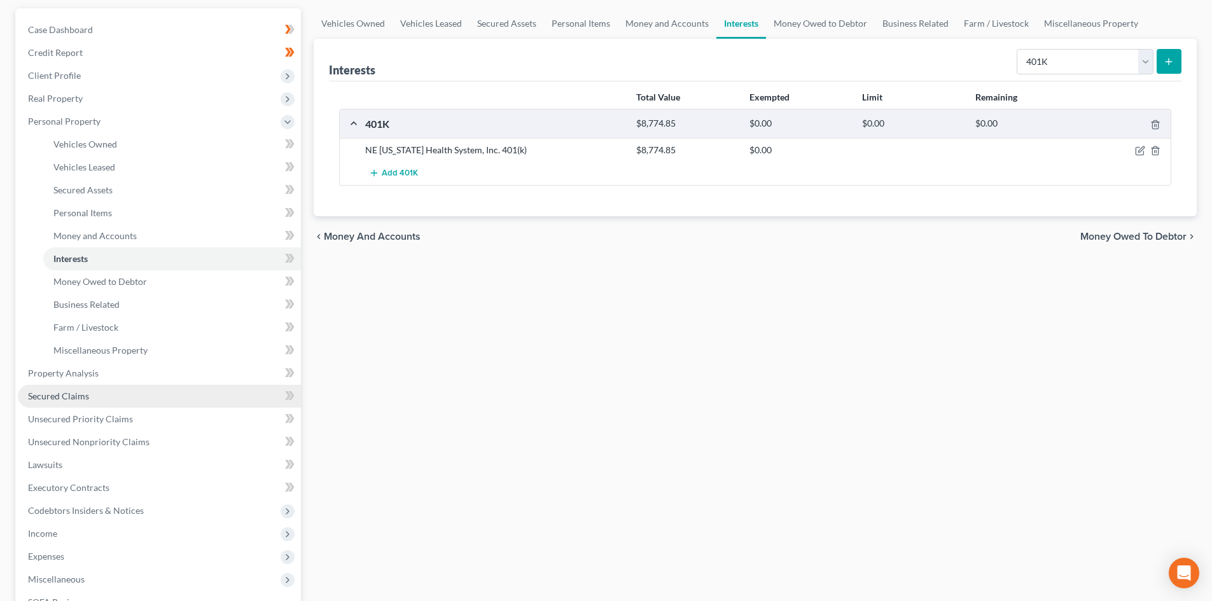
scroll to position [191, 0]
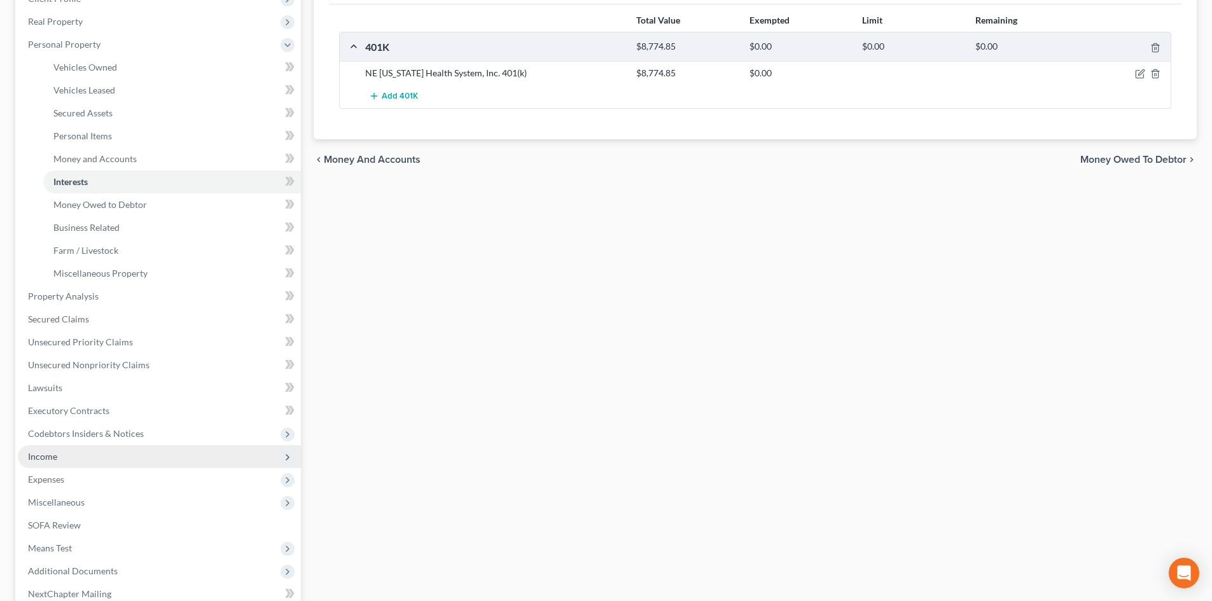
click at [71, 455] on span "Income" at bounding box center [159, 456] width 283 height 23
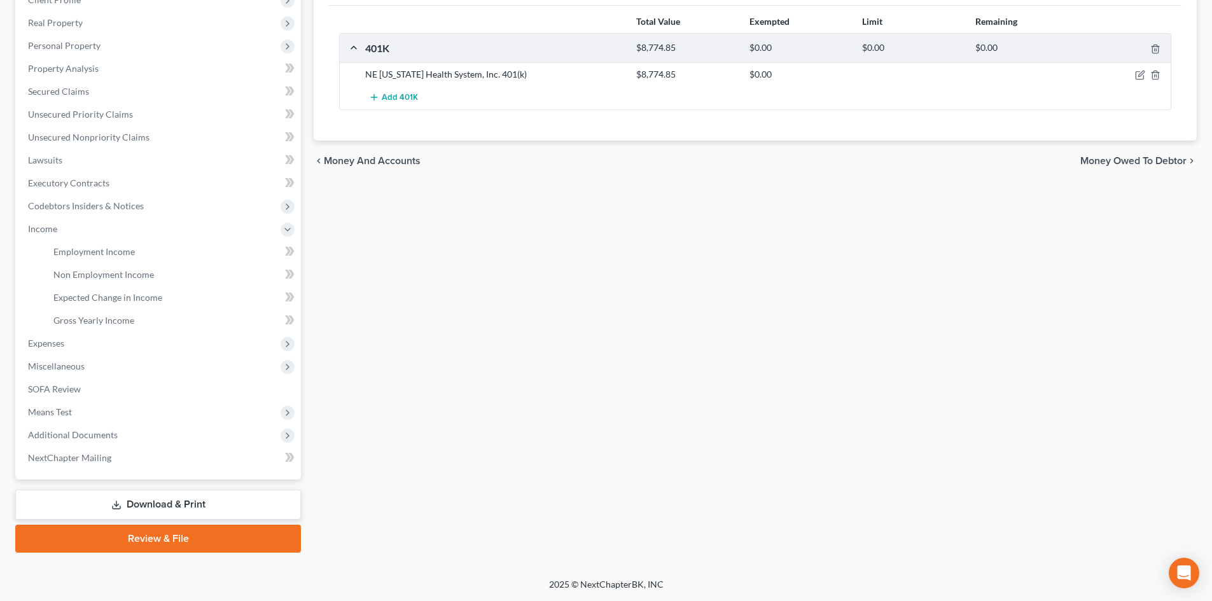
scroll to position [190, 0]
click at [97, 257] on link "Employment Income" at bounding box center [172, 252] width 258 height 23
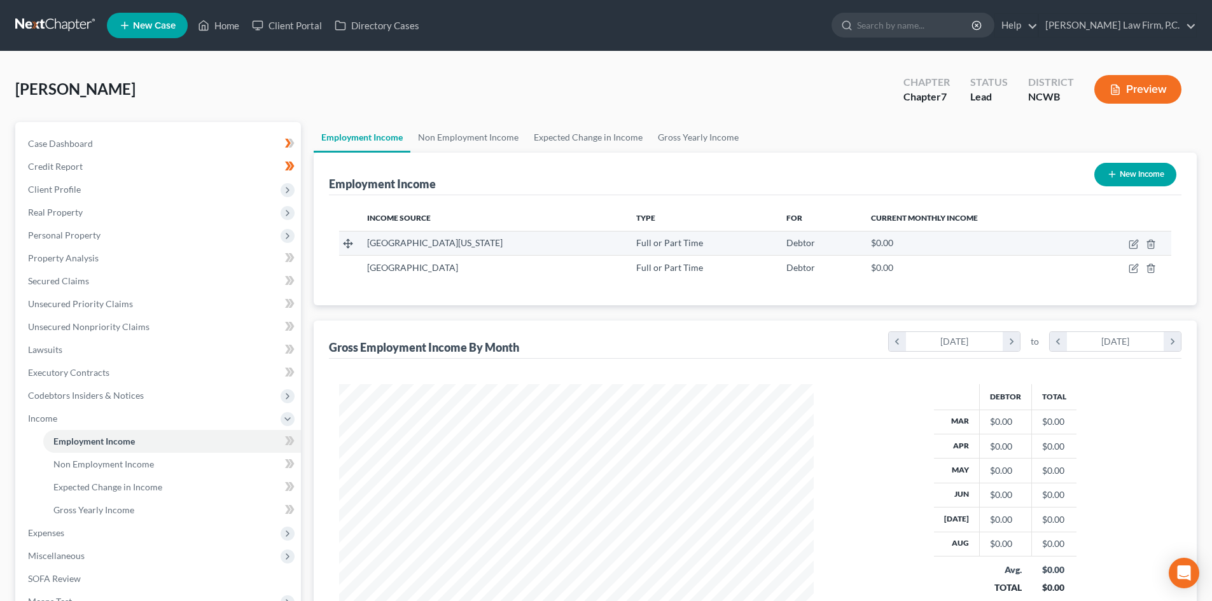
scroll to position [237, 500]
drag, startPoint x: 1133, startPoint y: 242, endPoint x: 1120, endPoint y: 244, distance: 13.4
click at [1122, 242] on td at bounding box center [1126, 243] width 91 height 24
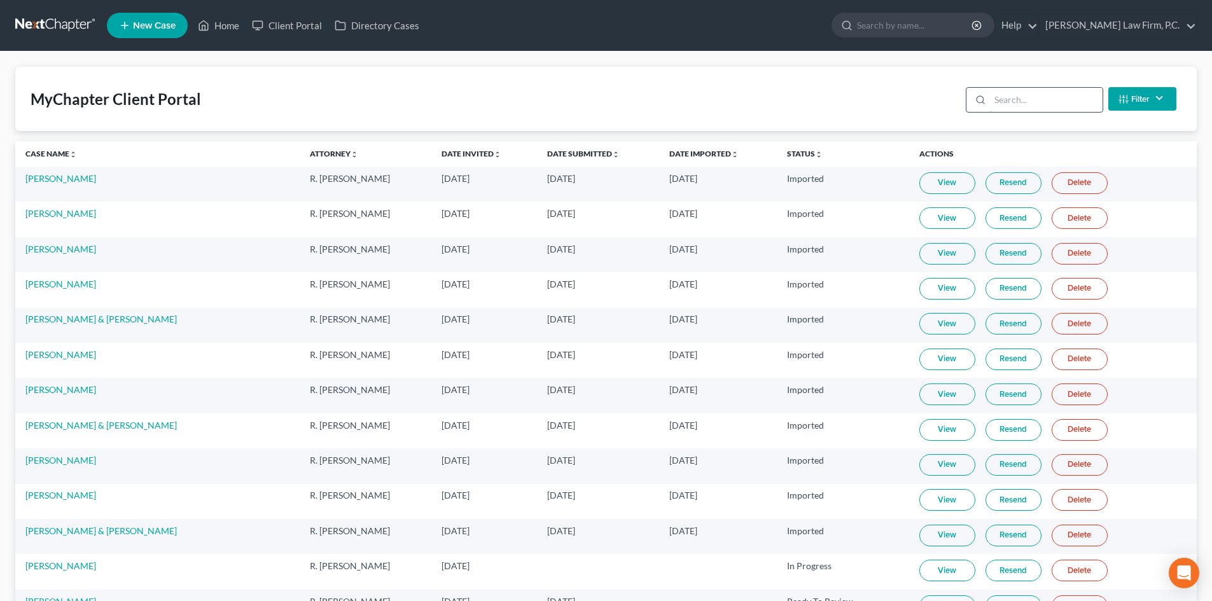
click at [1018, 106] on input "search" at bounding box center [1046, 100] width 113 height 24
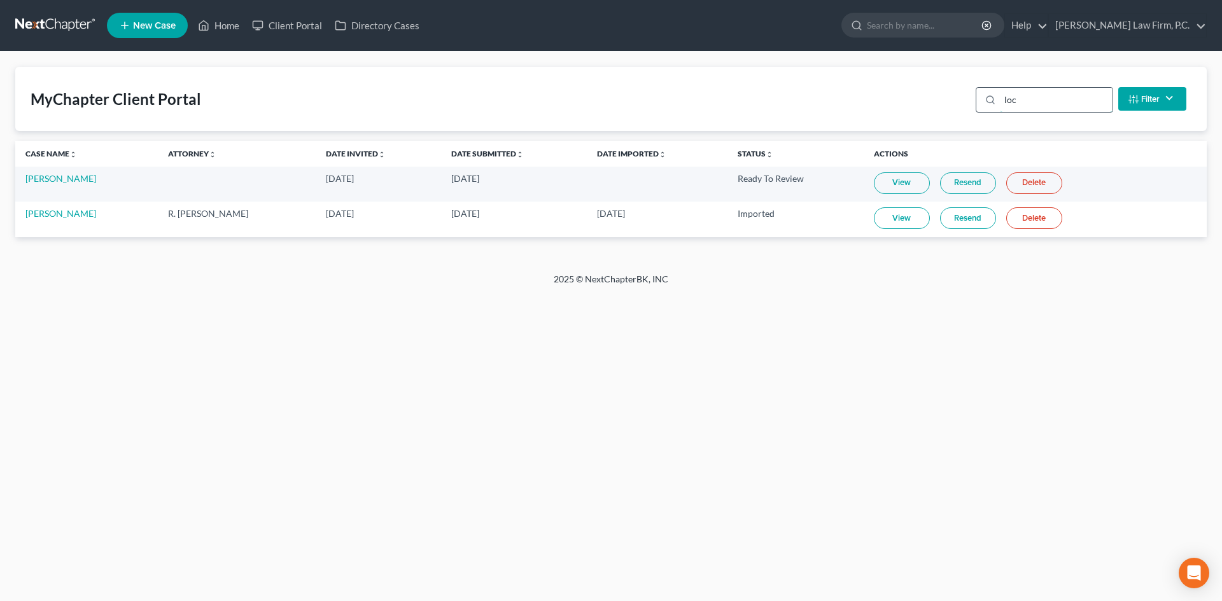
type input "lock"
